Goal: Book appointment/travel/reservation

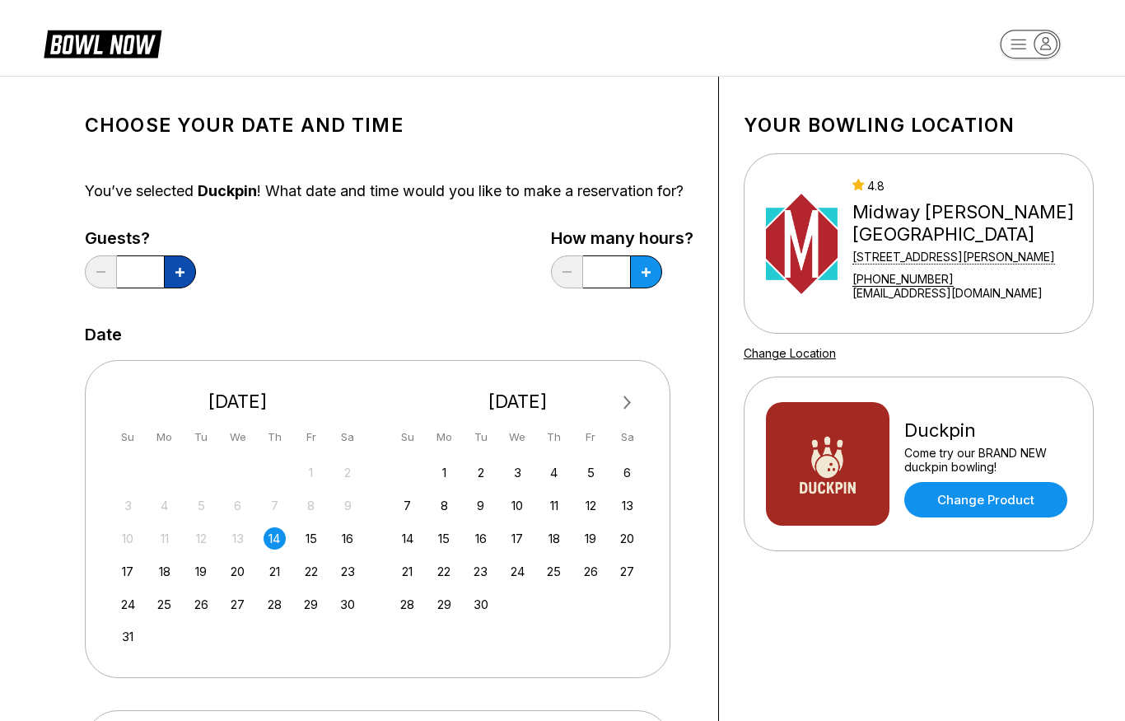
click at [178, 277] on icon at bounding box center [179, 272] width 9 height 9
click at [185, 286] on button at bounding box center [180, 271] width 32 height 33
click at [185, 288] on button at bounding box center [180, 271] width 32 height 33
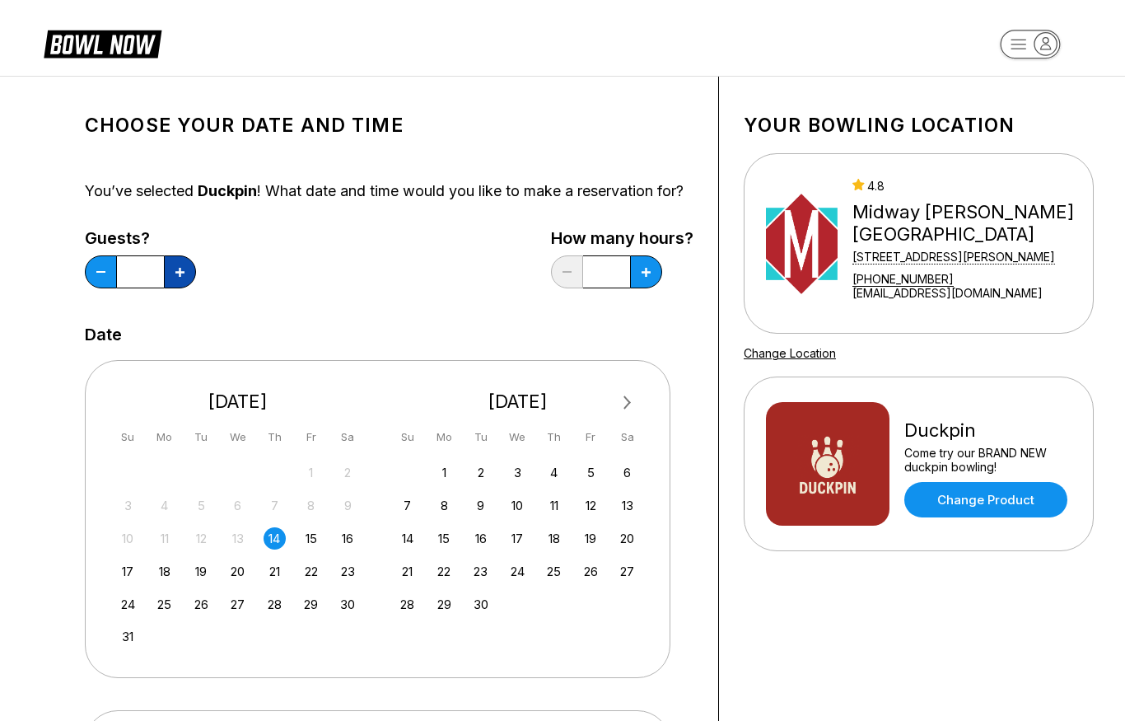
click at [184, 288] on button at bounding box center [180, 271] width 32 height 33
type input "*"
click at [196, 288] on button at bounding box center [180, 271] width 32 height 33
click at [351, 550] on div "16" at bounding box center [348, 538] width 22 height 22
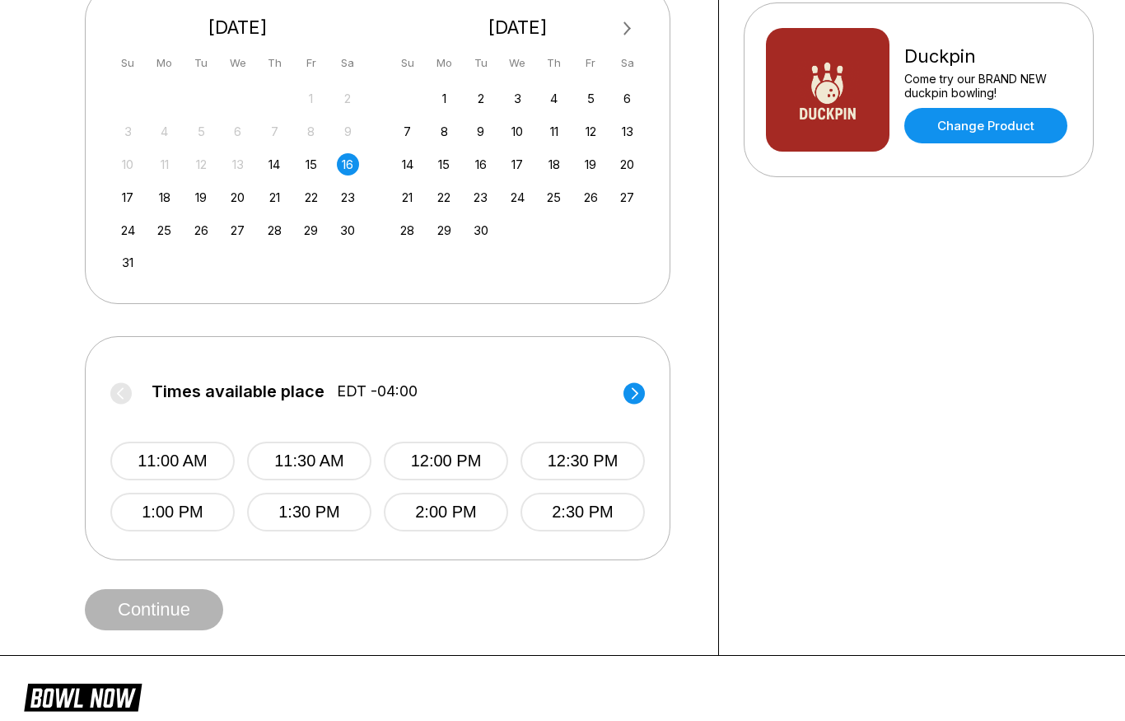
scroll to position [373, 0]
click at [633, 405] on circle at bounding box center [634, 393] width 21 height 21
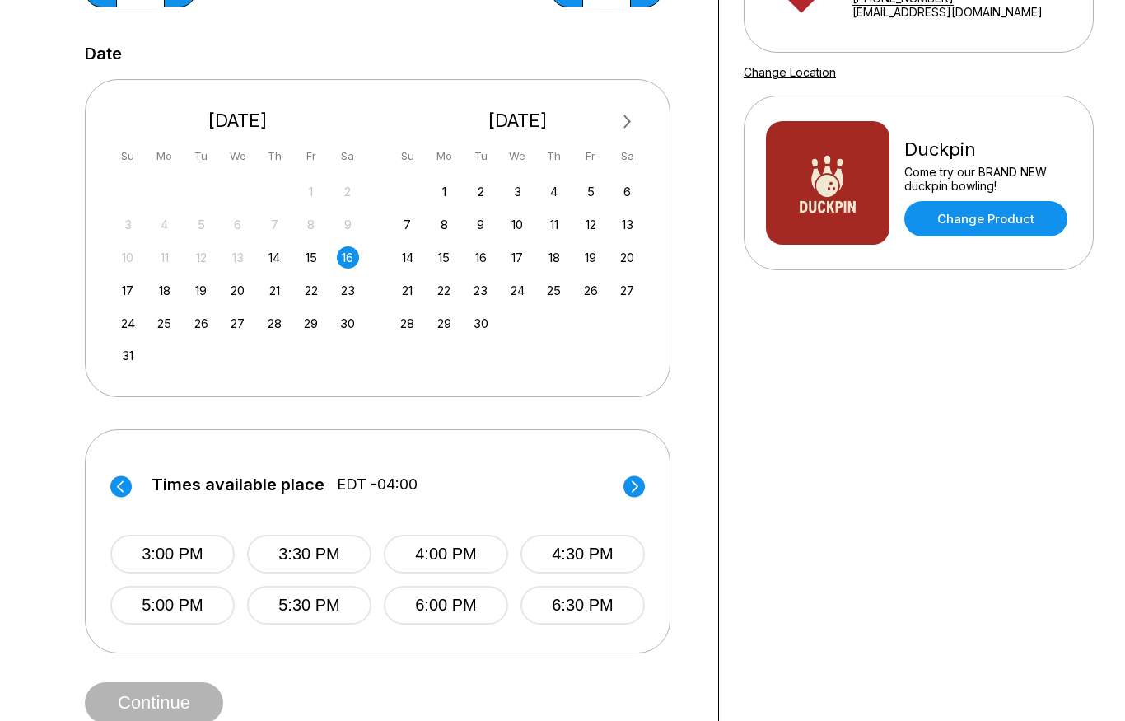
scroll to position [280, 0]
click at [133, 302] on div "17" at bounding box center [128, 291] width 22 height 22
click at [634, 492] on icon at bounding box center [635, 486] width 7 height 12
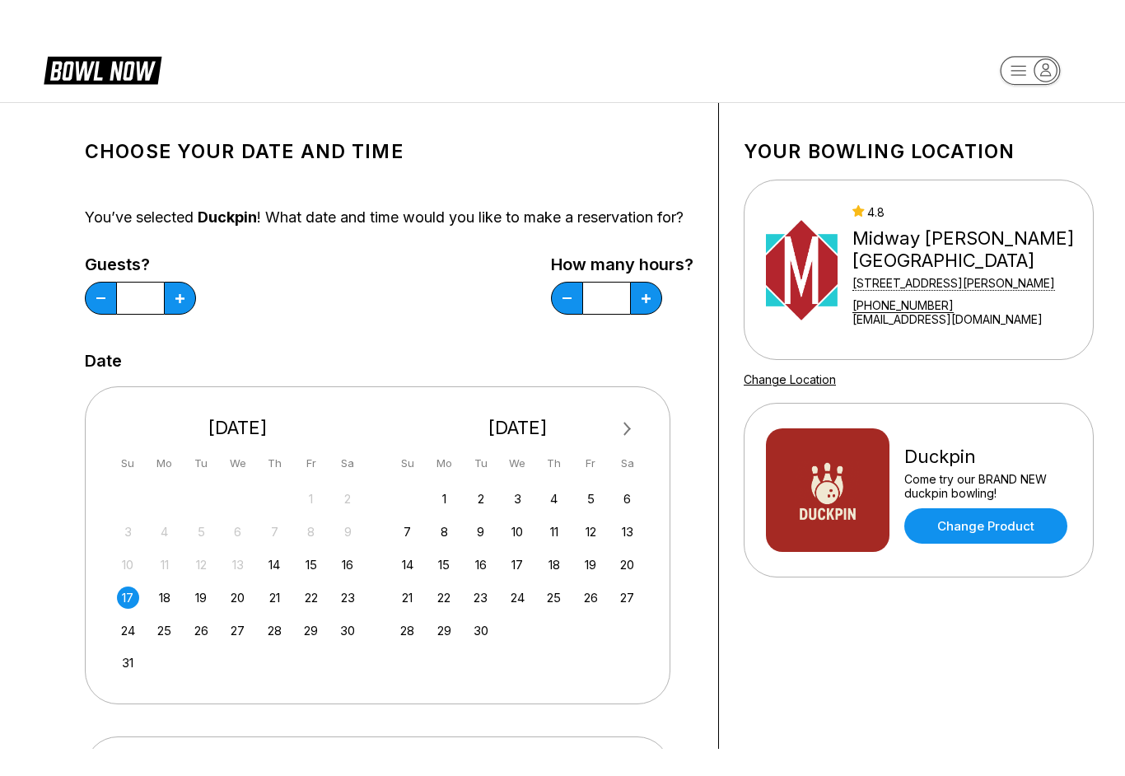
scroll to position [0, 0]
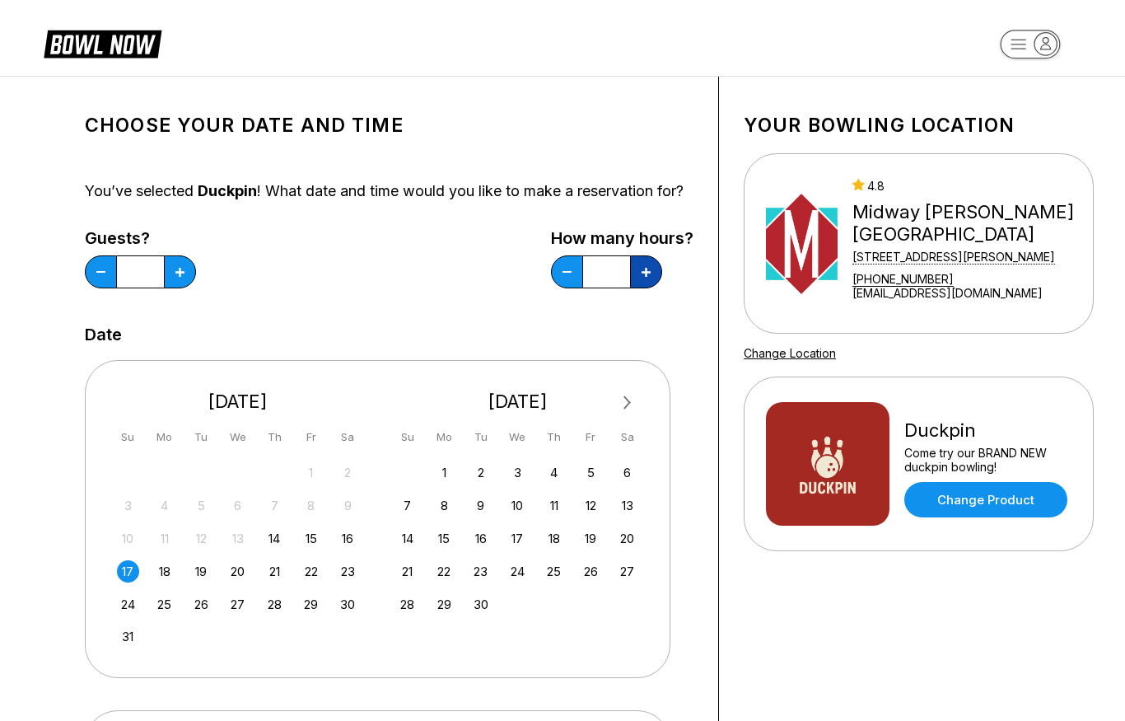
click at [185, 277] on icon at bounding box center [179, 272] width 9 height 9
type input "*"
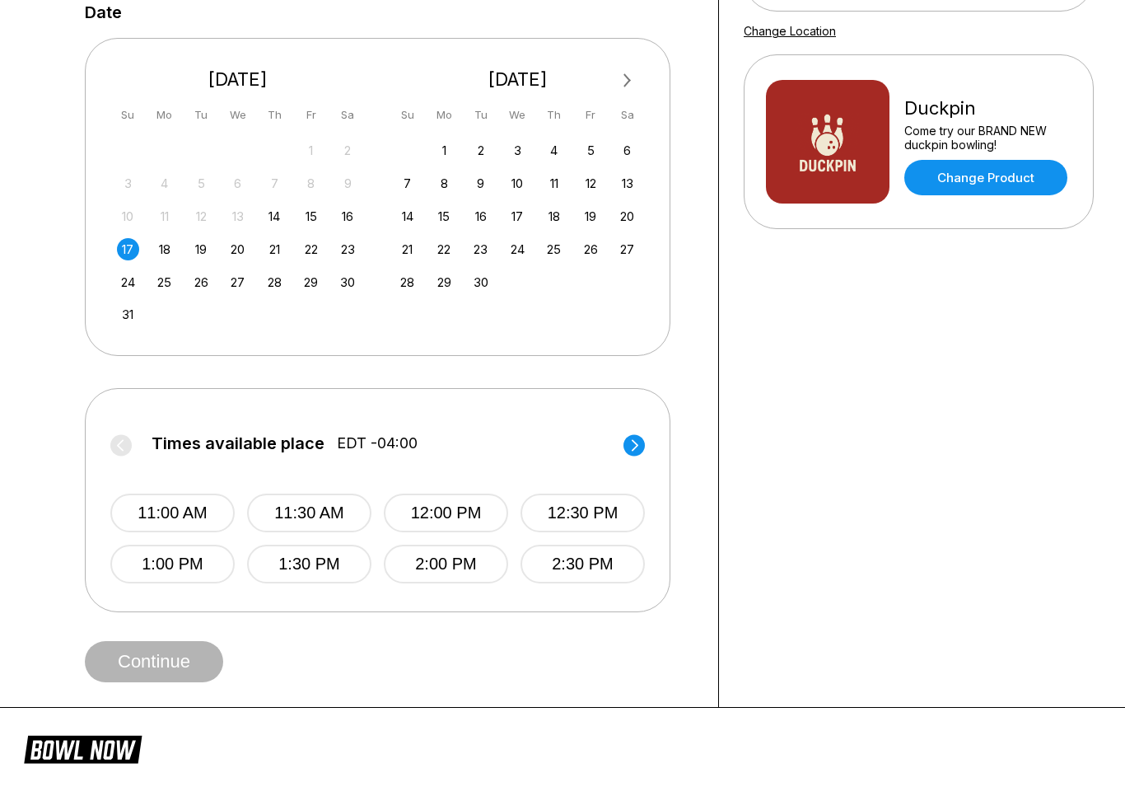
scroll to position [323, 0]
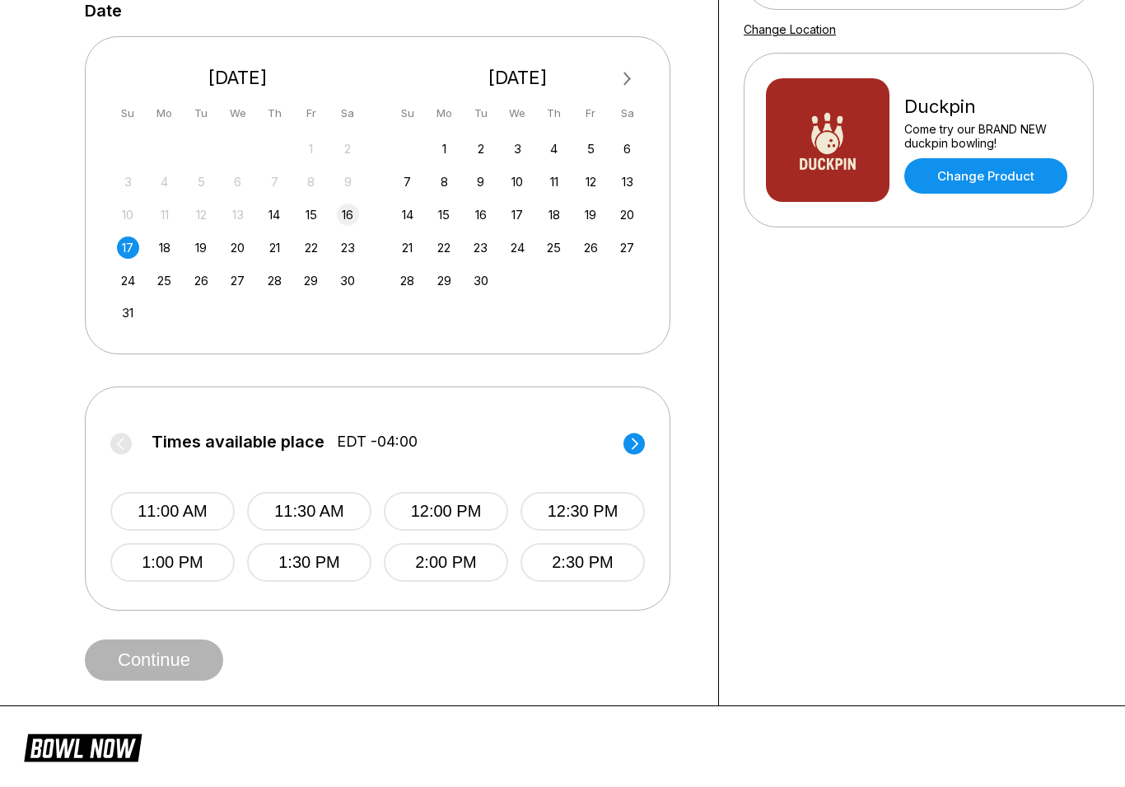
click at [357, 227] on div "16" at bounding box center [348, 215] width 22 height 22
click at [635, 454] on circle at bounding box center [634, 443] width 21 height 21
click at [447, 529] on button "4:00 PM" at bounding box center [446, 511] width 124 height 39
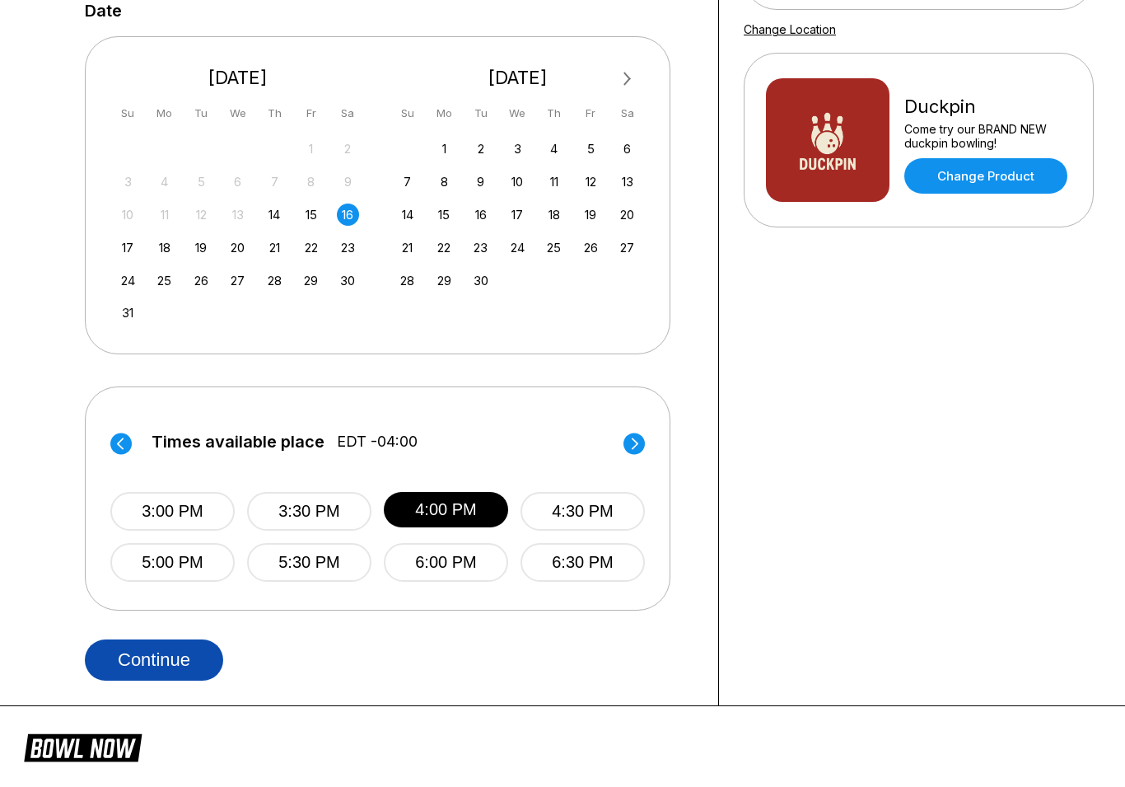
click at [135, 680] on button "Continue" at bounding box center [154, 659] width 138 height 41
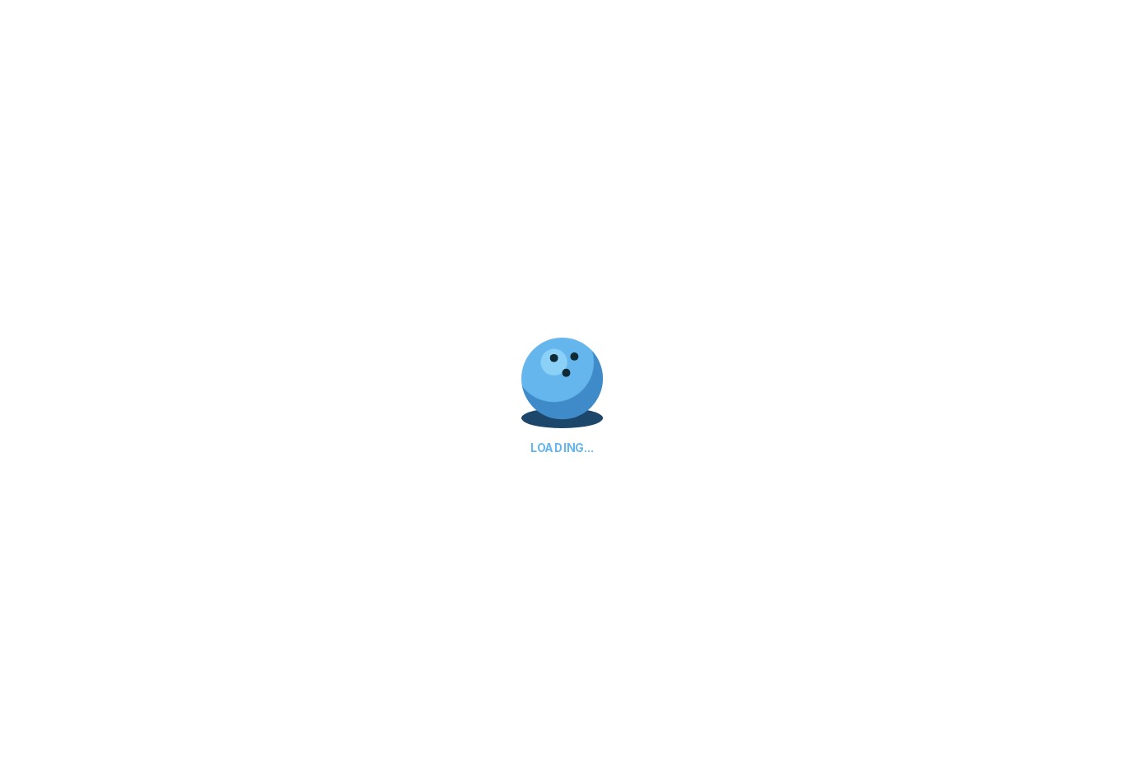
scroll to position [0, 0]
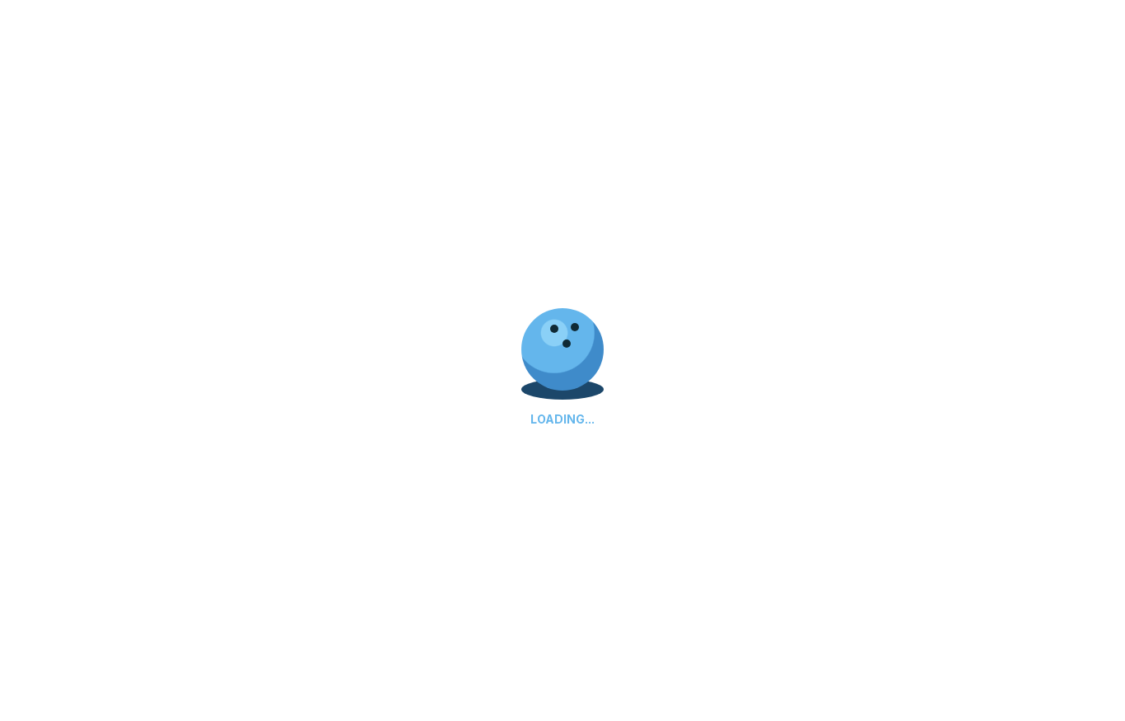
select select "**"
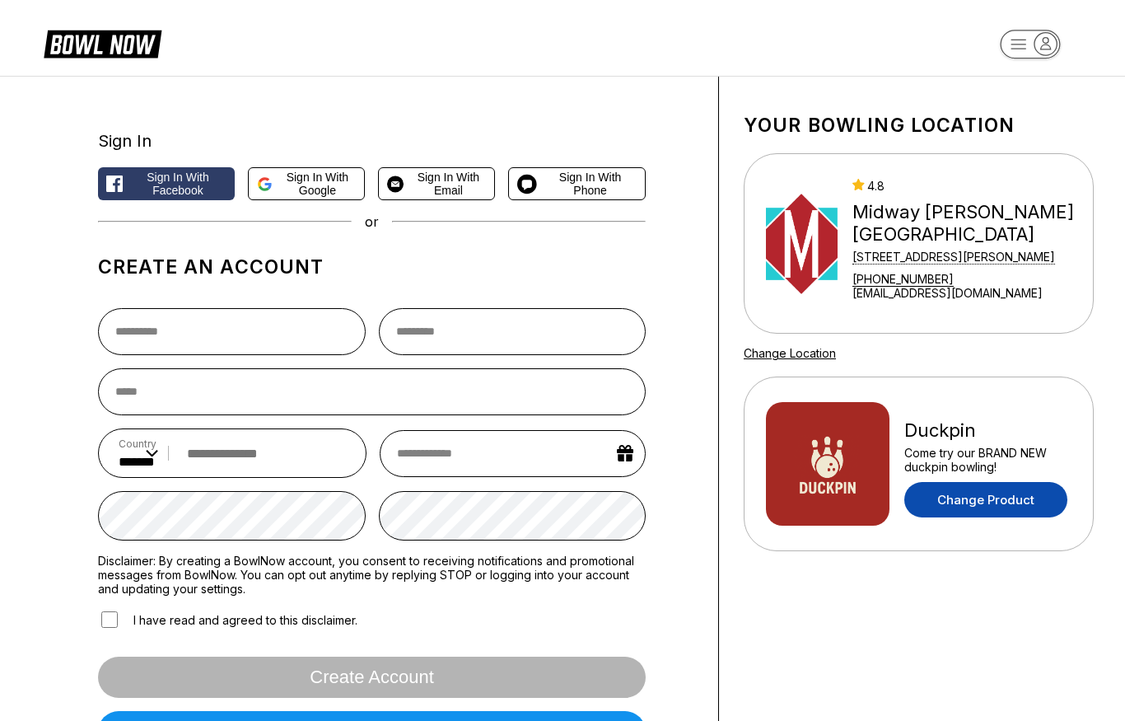
click at [1023, 503] on link "Change Product" at bounding box center [986, 499] width 163 height 35
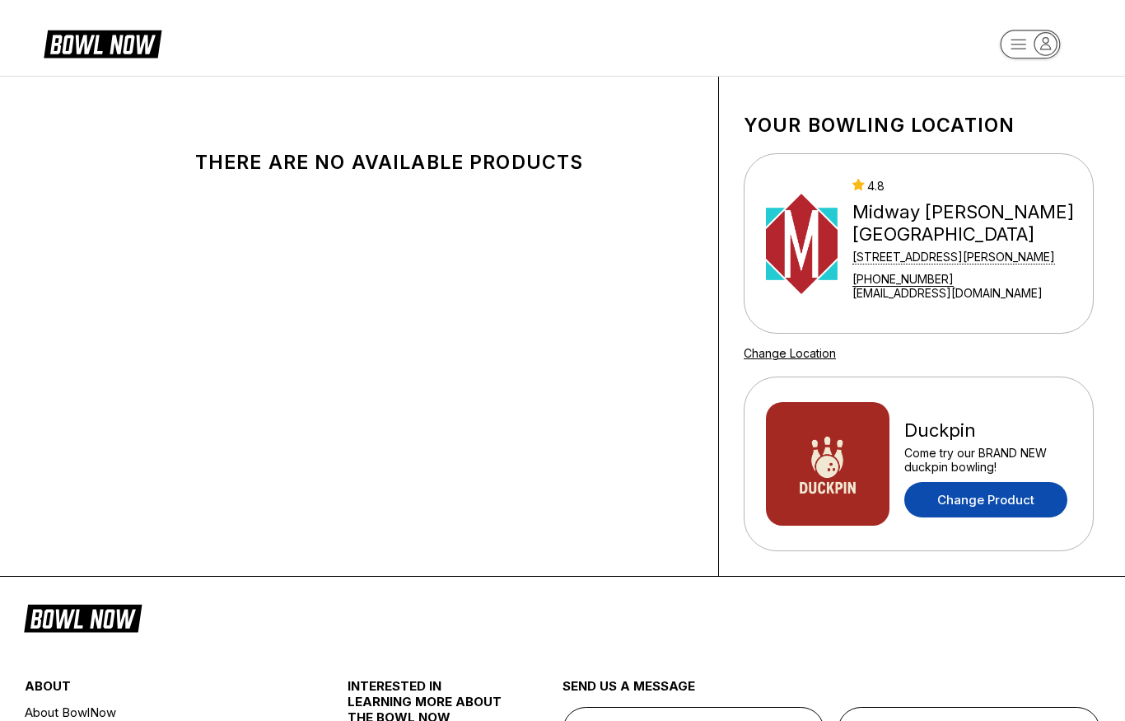
click at [1024, 504] on link "Change Product" at bounding box center [986, 499] width 163 height 35
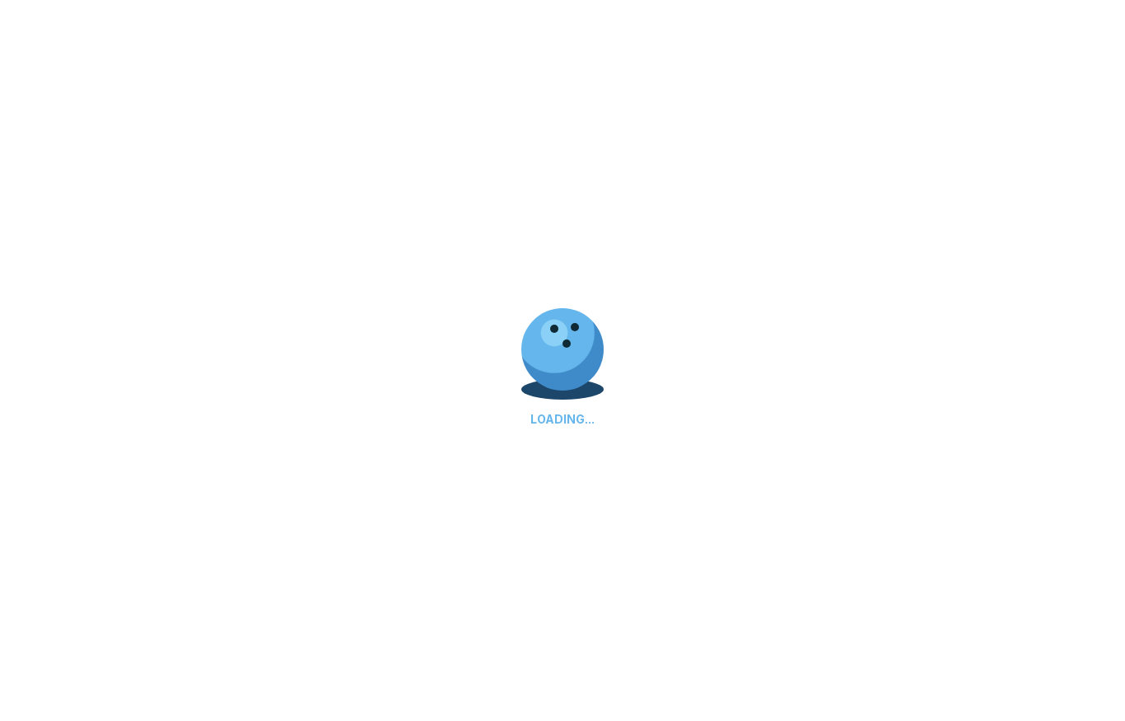
select select "**"
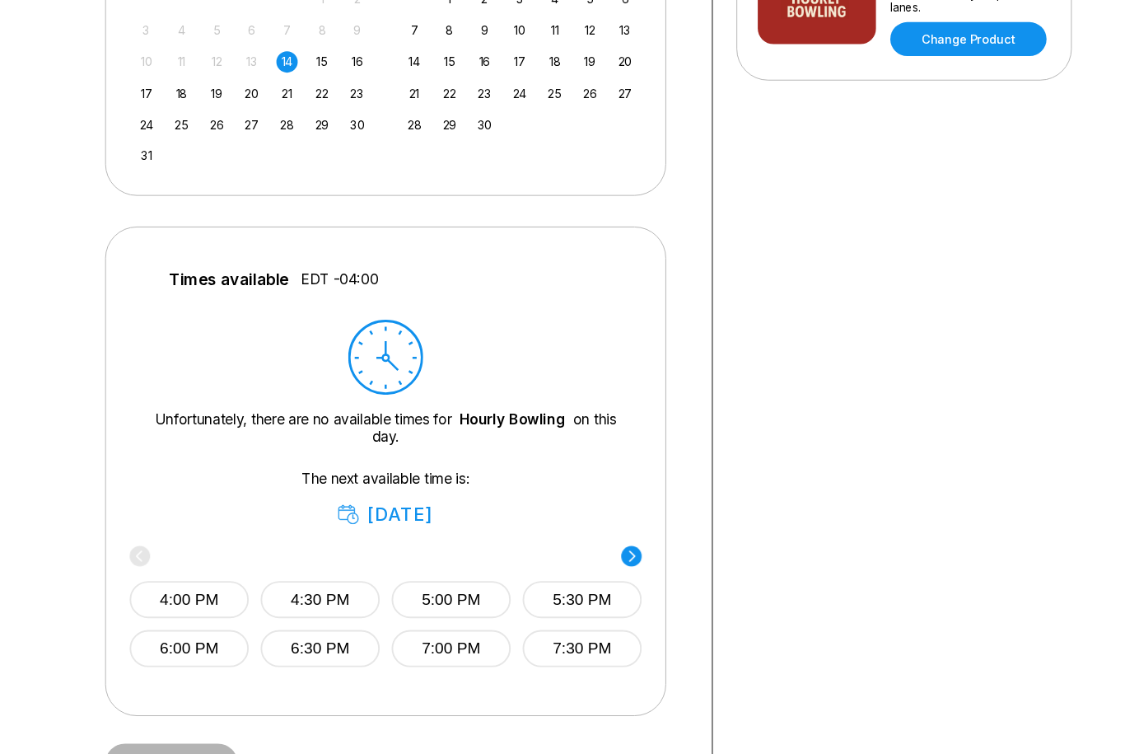
scroll to position [493, 0]
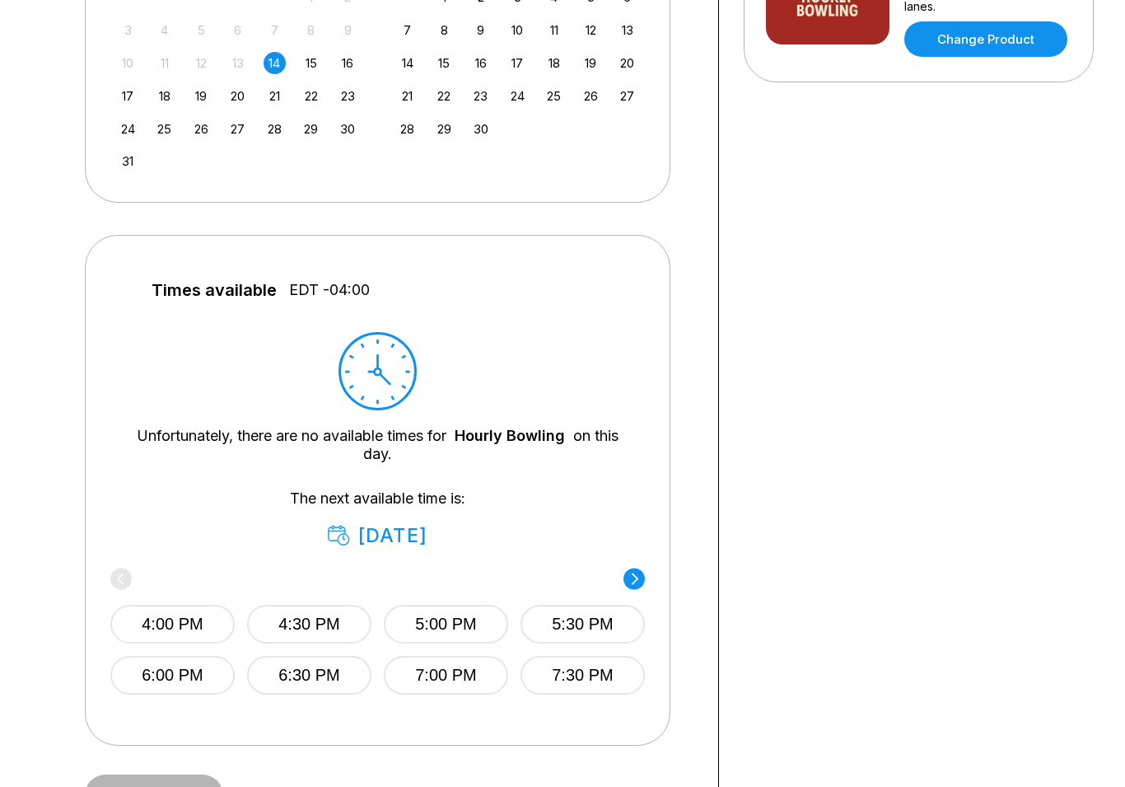
click at [635, 578] on circle at bounding box center [634, 578] width 21 height 21
click at [395, 536] on div "[DATE]" at bounding box center [378, 536] width 100 height 23
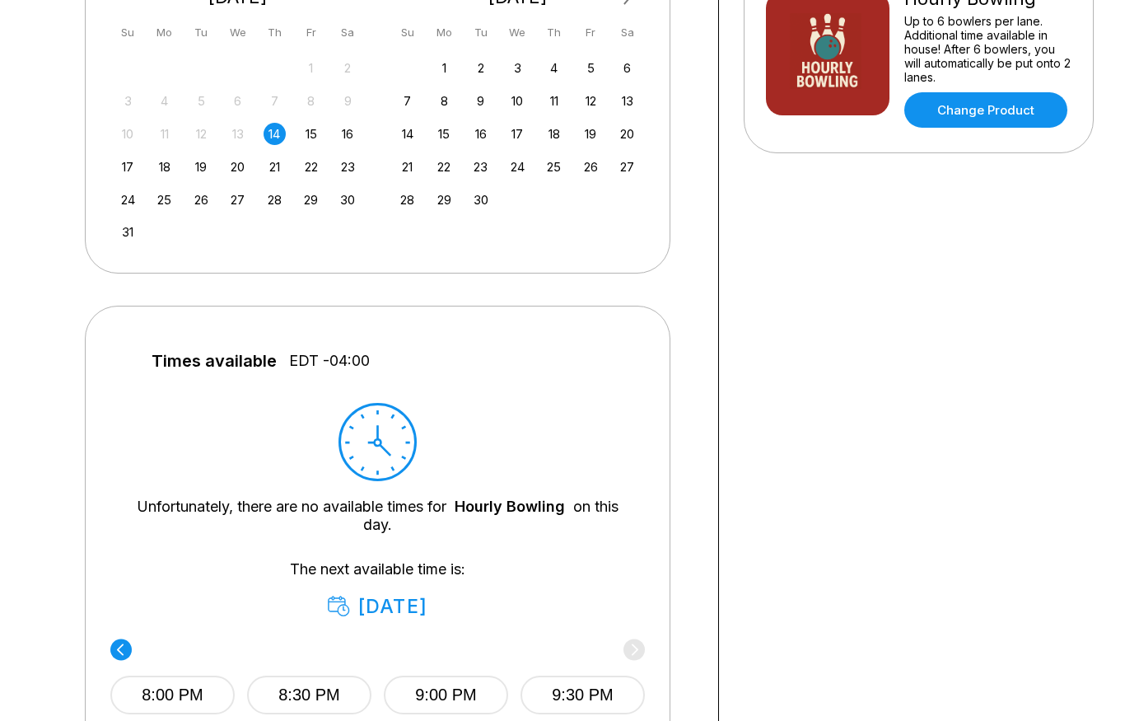
scroll to position [410, 0]
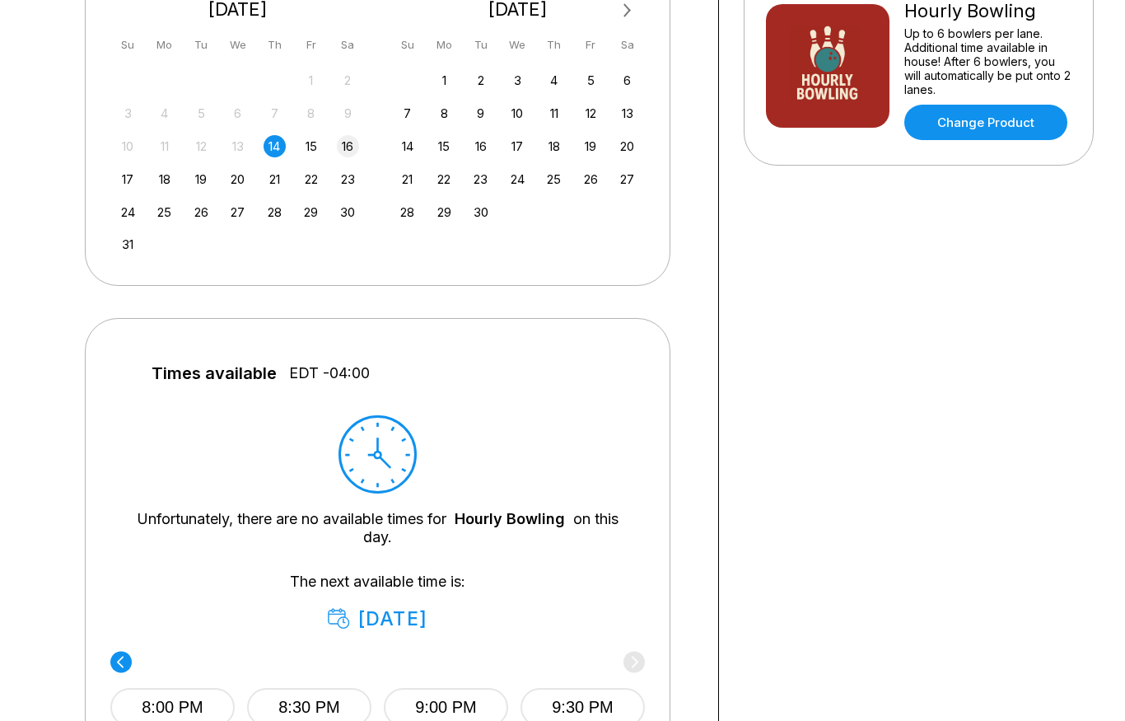
click at [348, 143] on div "16" at bounding box center [348, 146] width 22 height 22
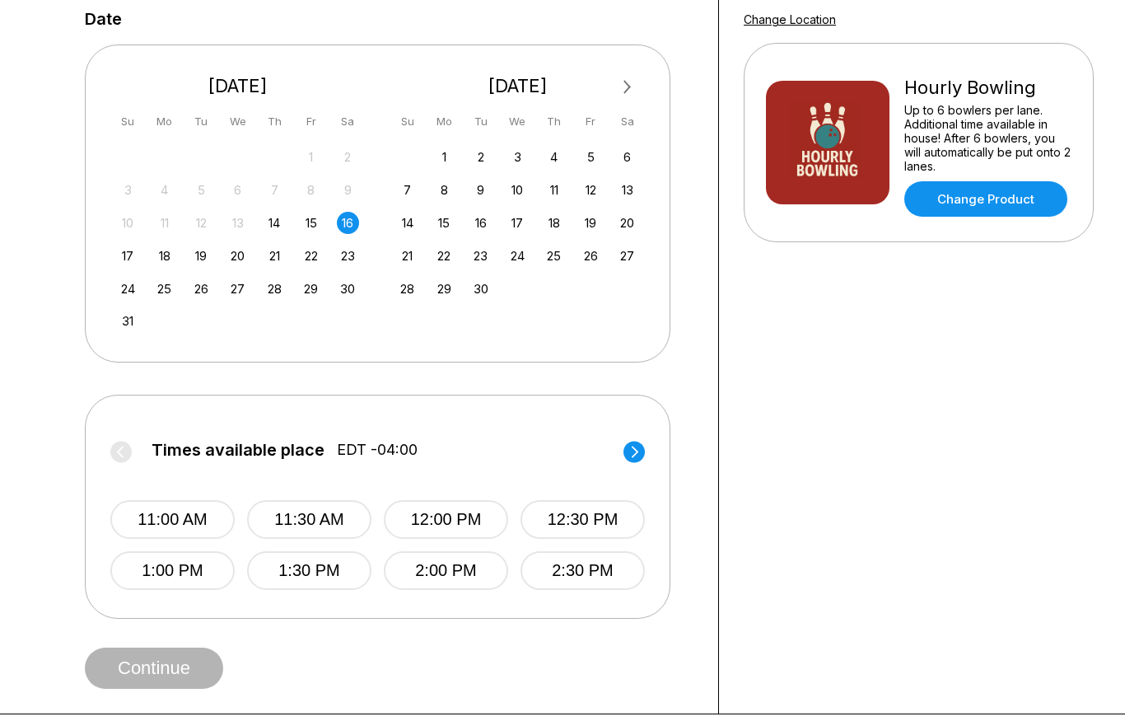
scroll to position [331, 0]
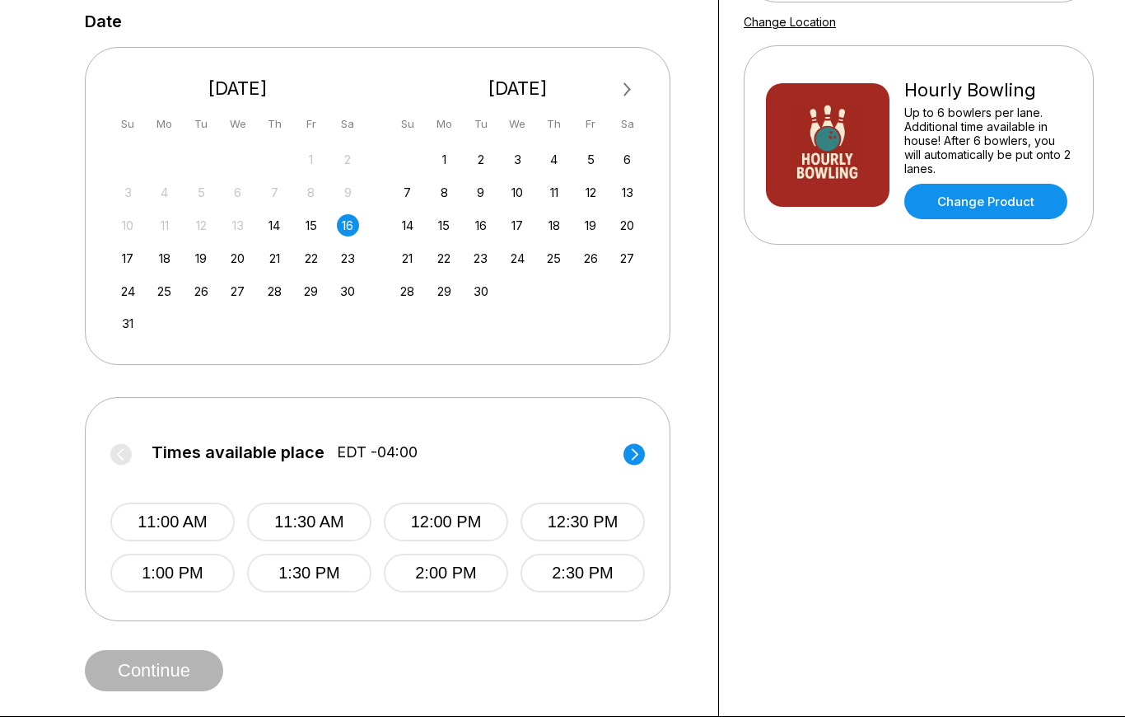
click at [625, 447] on circle at bounding box center [634, 453] width 21 height 21
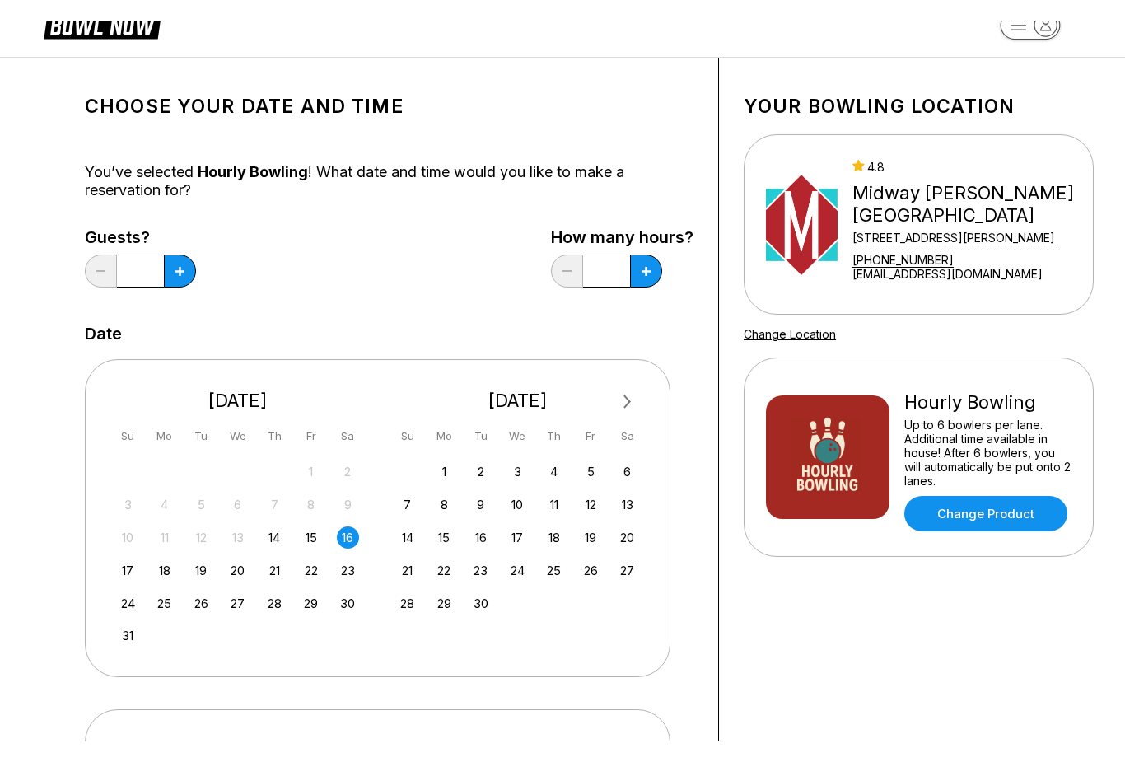
scroll to position [0, 0]
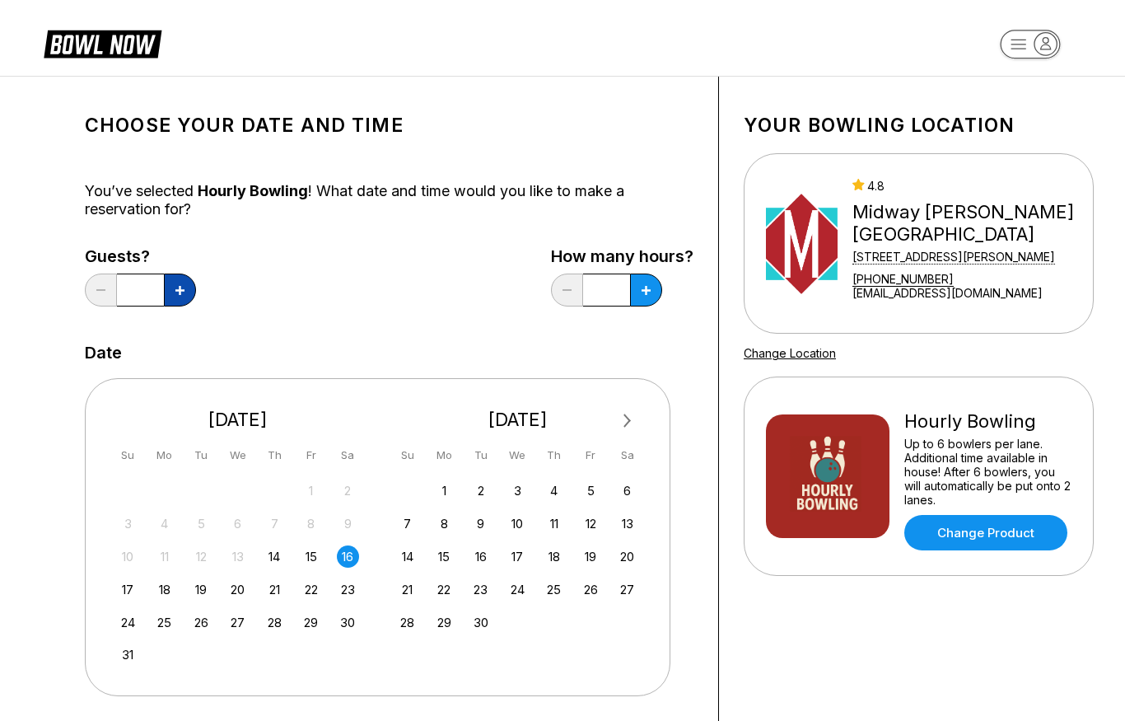
click at [177, 291] on icon at bounding box center [179, 290] width 9 height 9
click at [180, 279] on button at bounding box center [180, 290] width 32 height 33
click at [179, 278] on button at bounding box center [180, 290] width 32 height 33
click at [178, 275] on button at bounding box center [180, 290] width 32 height 33
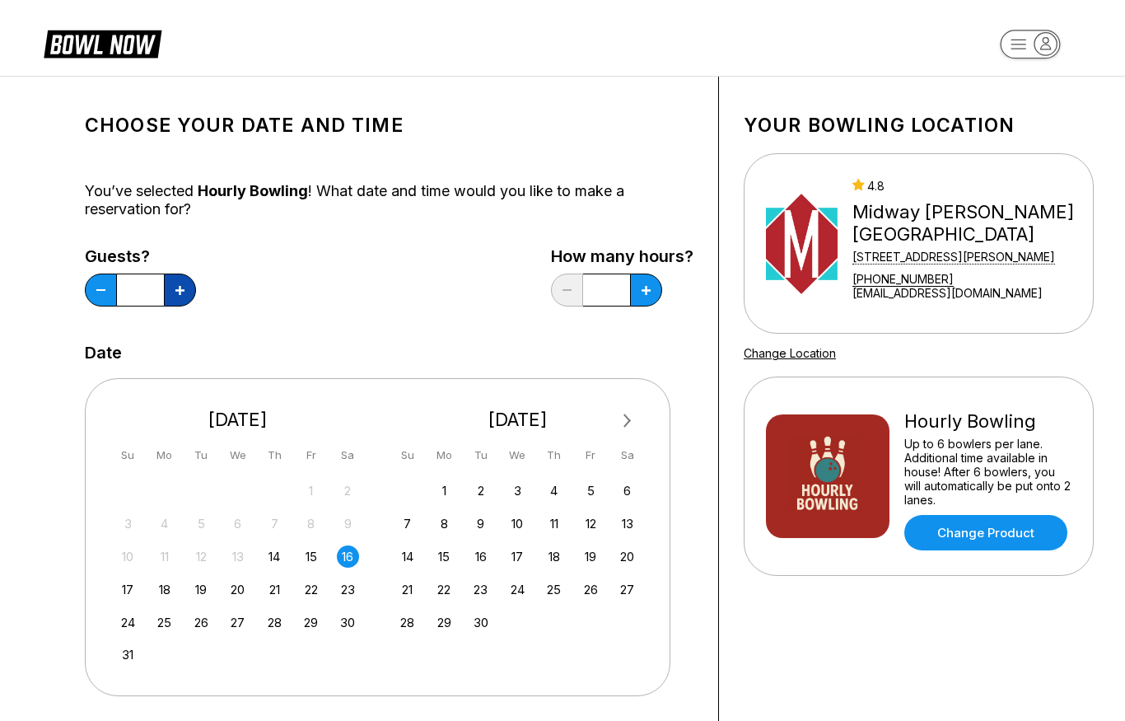
click at [177, 274] on button at bounding box center [180, 290] width 32 height 33
type input "*"
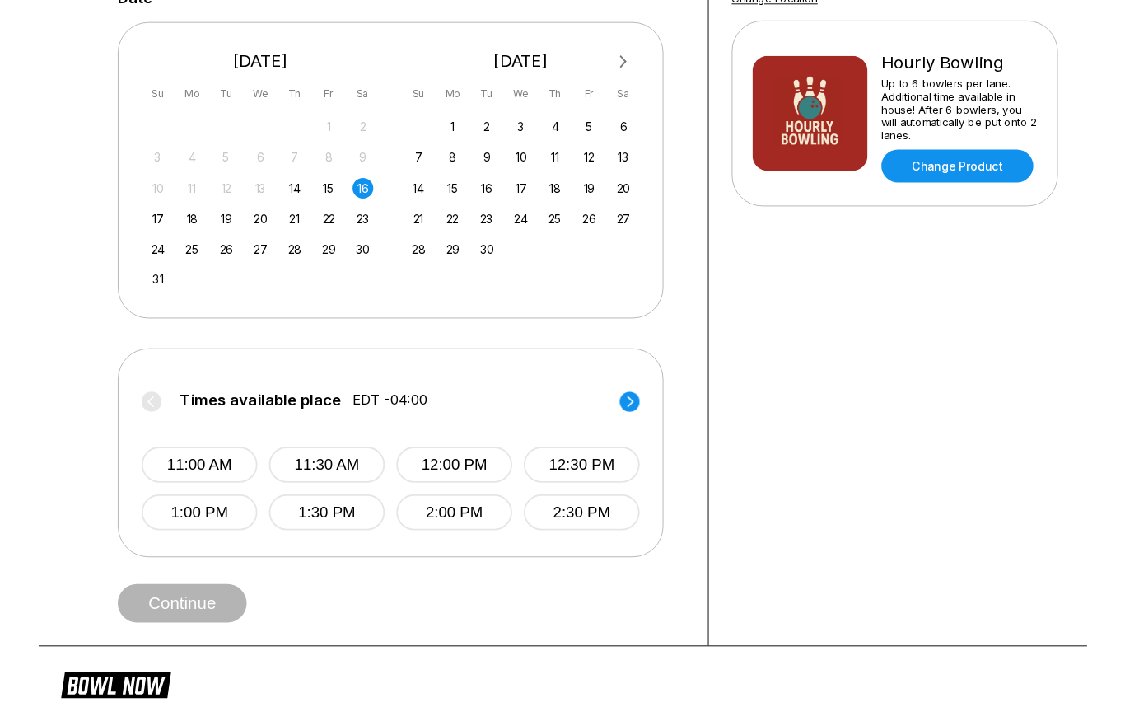
scroll to position [407, 0]
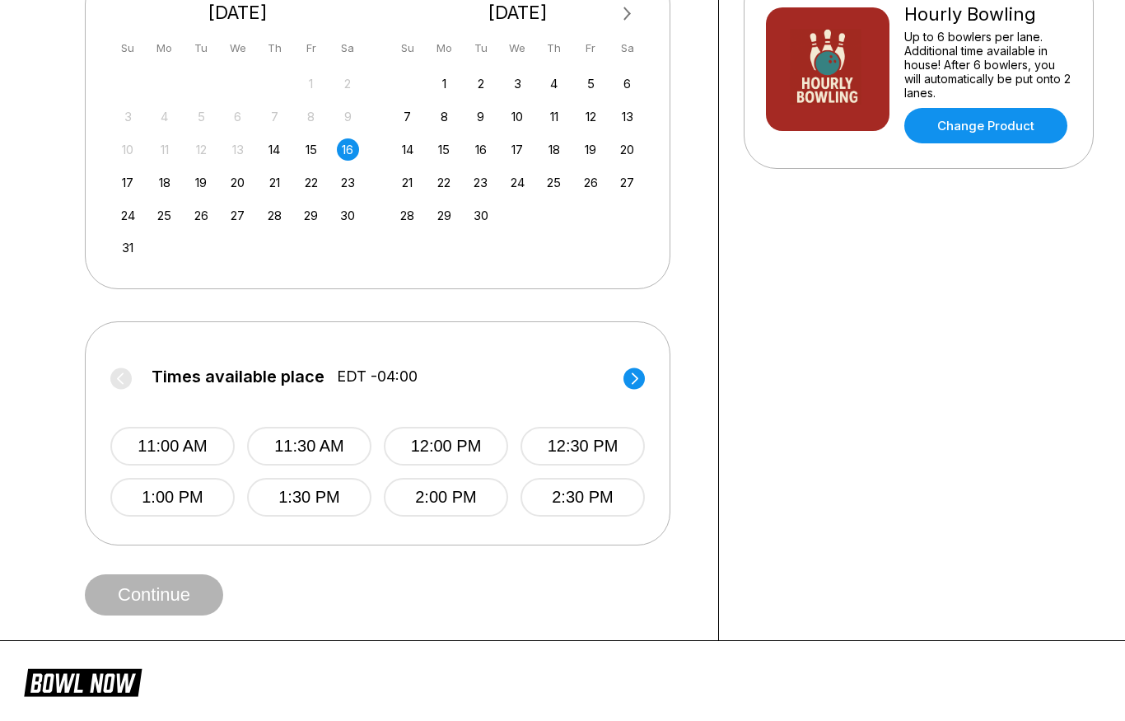
click at [632, 384] on circle at bounding box center [634, 377] width 21 height 21
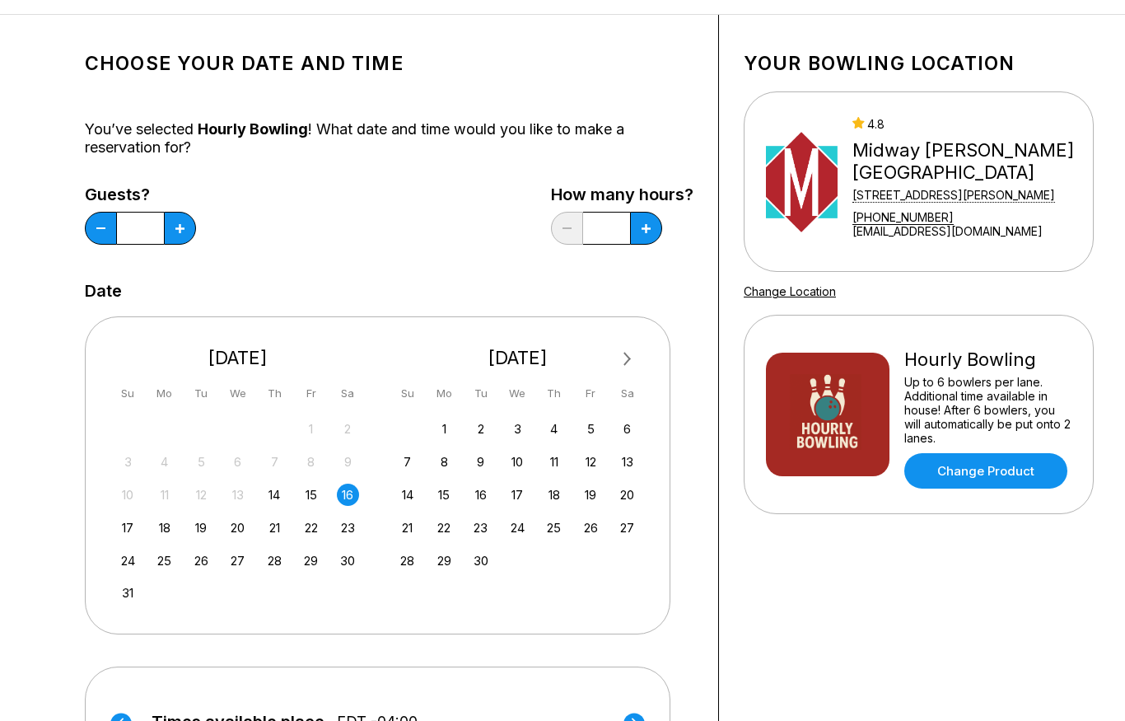
scroll to position [0, 0]
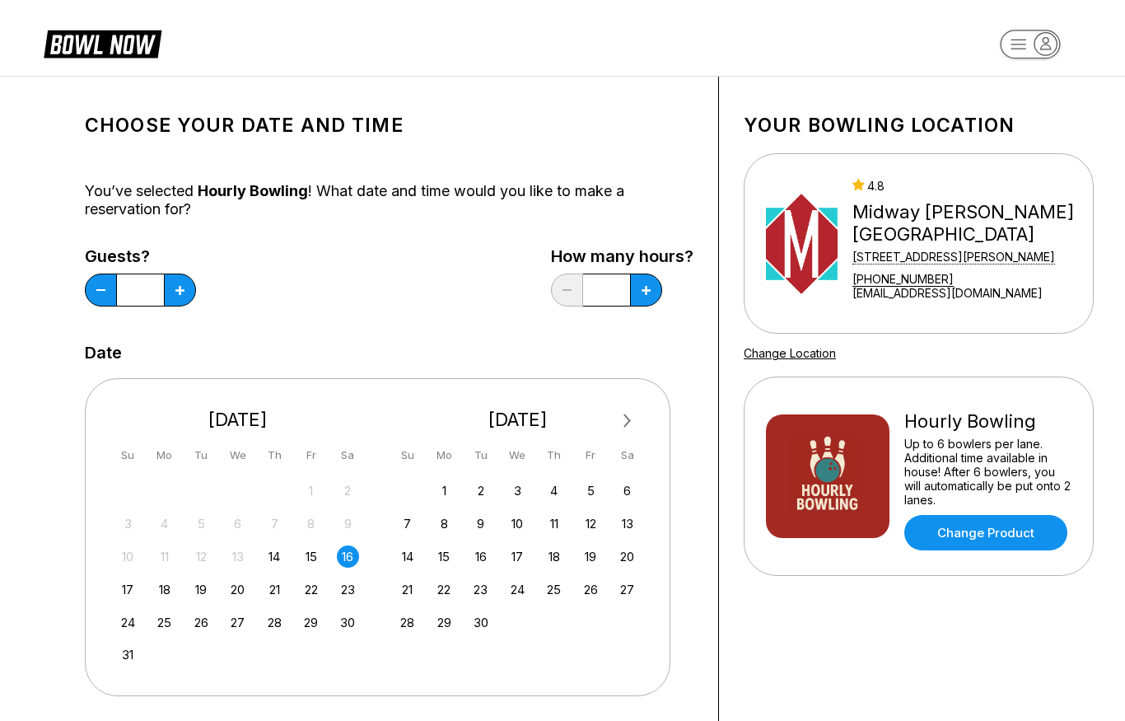
click at [100, 64] on link at bounding box center [106, 47] width 125 height 40
